Goal: Information Seeking & Learning: Learn about a topic

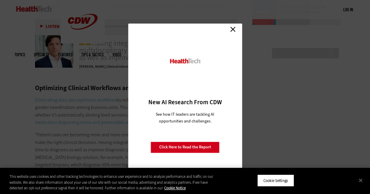
scroll to position [896, 0]
click at [235, 31] on link "Close" at bounding box center [232, 29] width 9 height 9
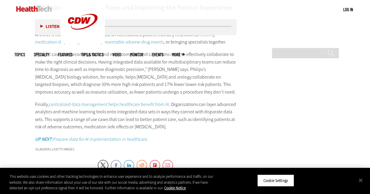
scroll to position [976, 0]
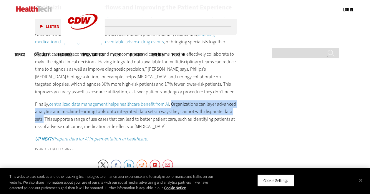
drag, startPoint x: 170, startPoint y: 86, endPoint x: 44, endPoint y: 102, distance: 127.1
click at [44, 102] on p "Finally, centralized data management helps healthcare benefit from AI . Organiz…" at bounding box center [136, 115] width 202 height 30
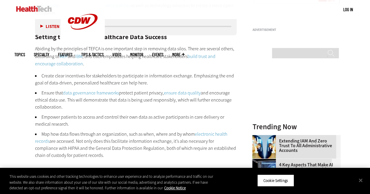
scroll to position [693, 0]
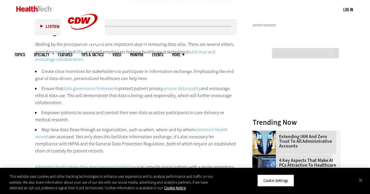
click at [114, 85] on link "data governance frameworks" at bounding box center [91, 88] width 56 height 6
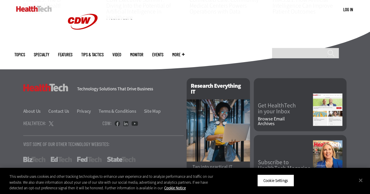
scroll to position [606, 0]
